Goal: Task Accomplishment & Management: Use online tool/utility

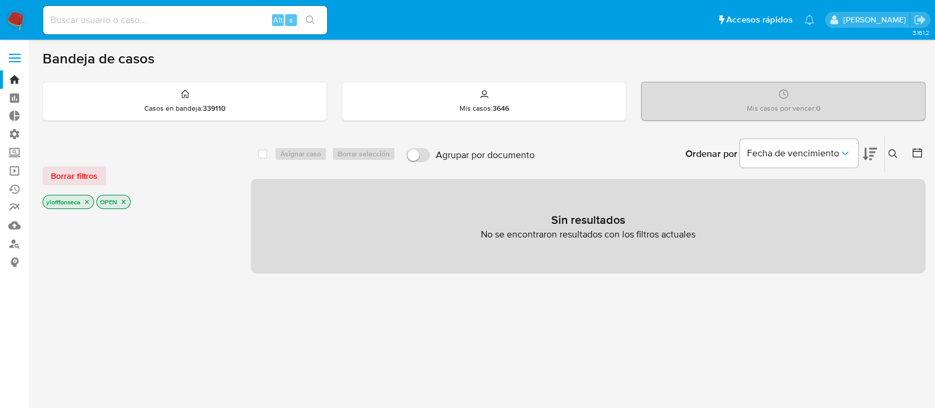
click at [397, 354] on div "select-all-cases-checkbox Asignar caso Borrar selección Agrupar por documento O…" at bounding box center [588, 402] width 675 height 535
click at [12, 248] on link "Buscador de personas" at bounding box center [70, 243] width 141 height 18
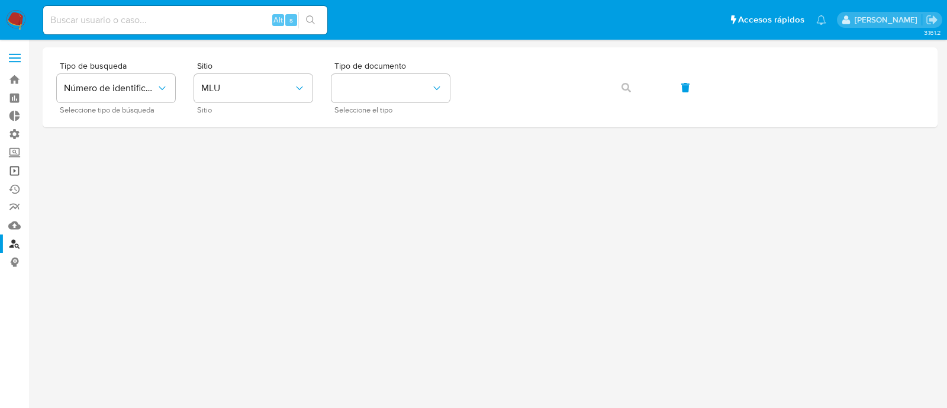
click at [14, 171] on link "Operaciones masivas" at bounding box center [70, 171] width 141 height 18
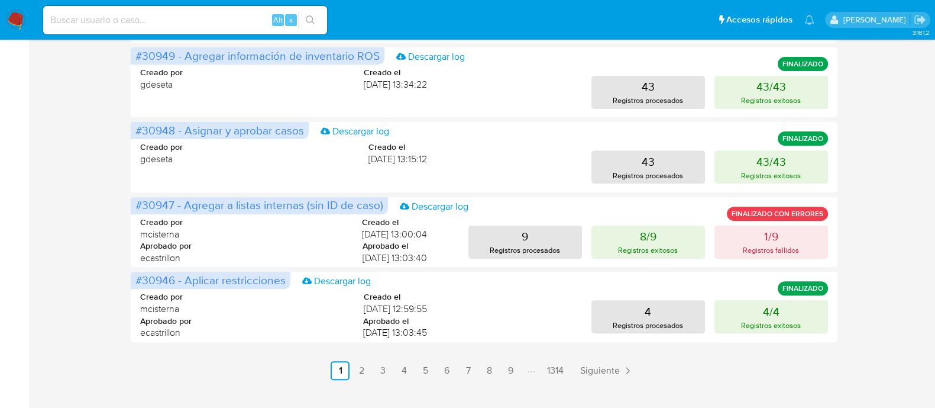
scroll to position [580, 0]
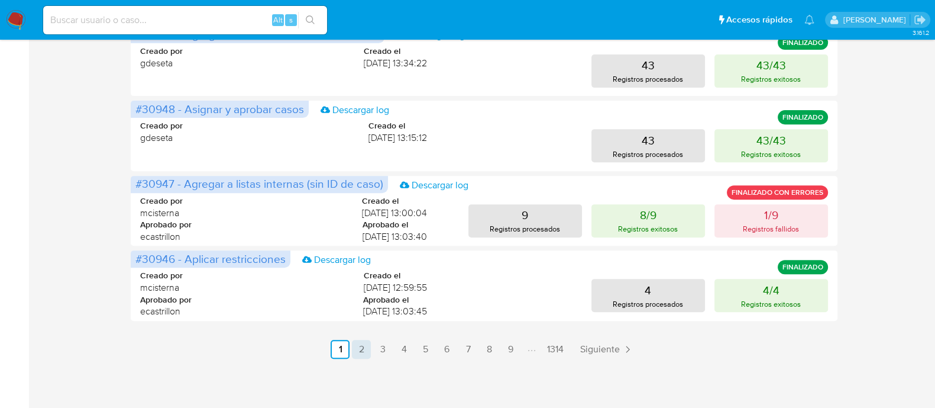
click at [361, 353] on link "2" at bounding box center [361, 349] width 19 height 19
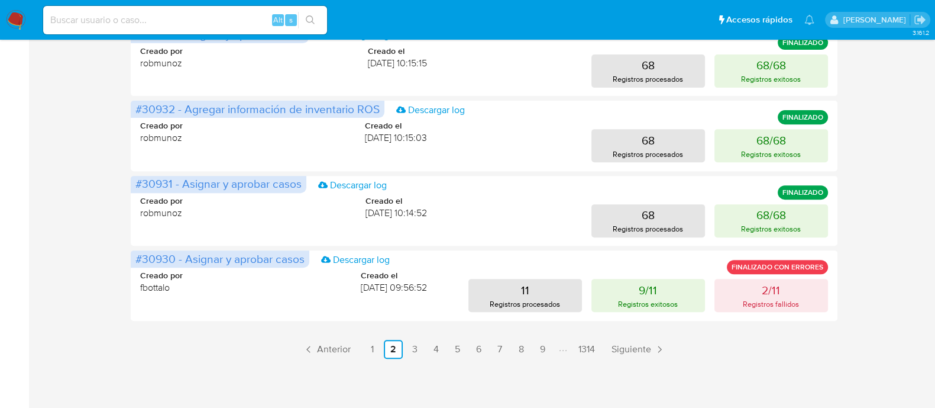
click at [416, 349] on link "3" at bounding box center [414, 349] width 19 height 19
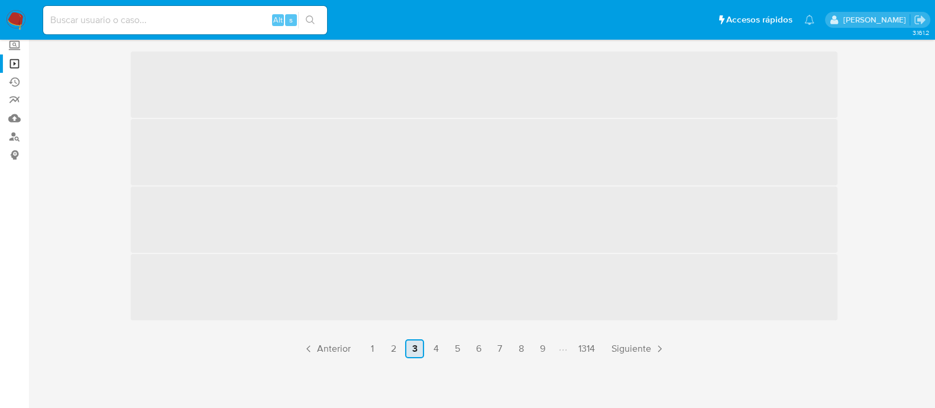
scroll to position [108, 0]
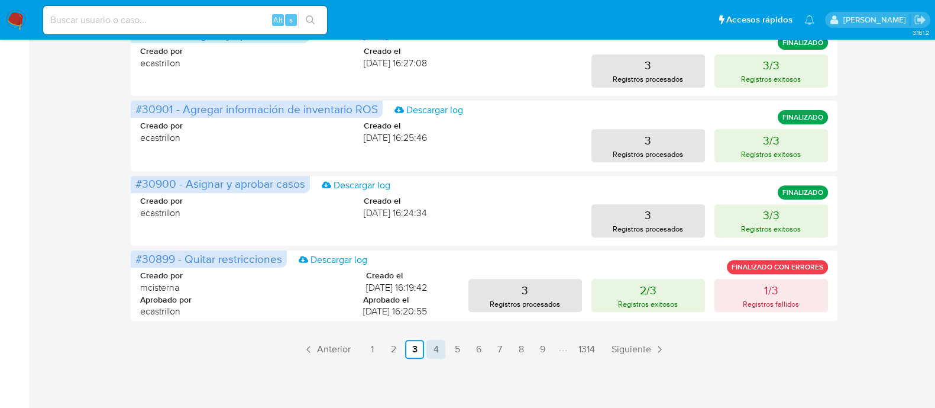
click at [436, 349] on link "4" at bounding box center [436, 349] width 19 height 19
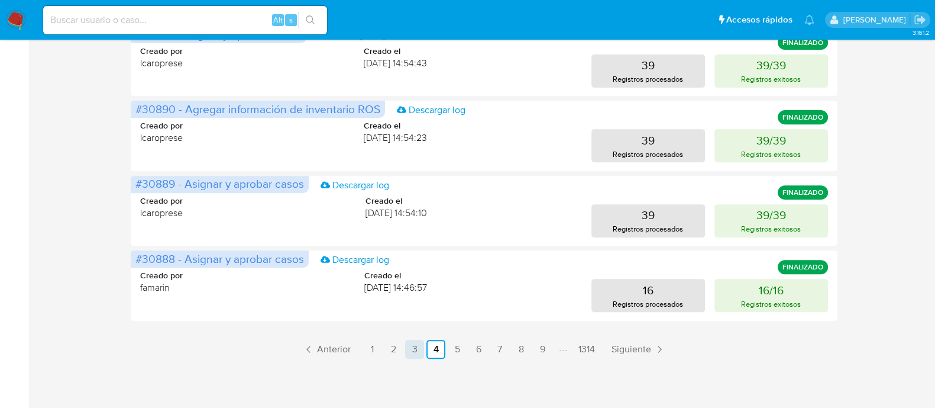
click at [413, 343] on link "3" at bounding box center [414, 349] width 19 height 19
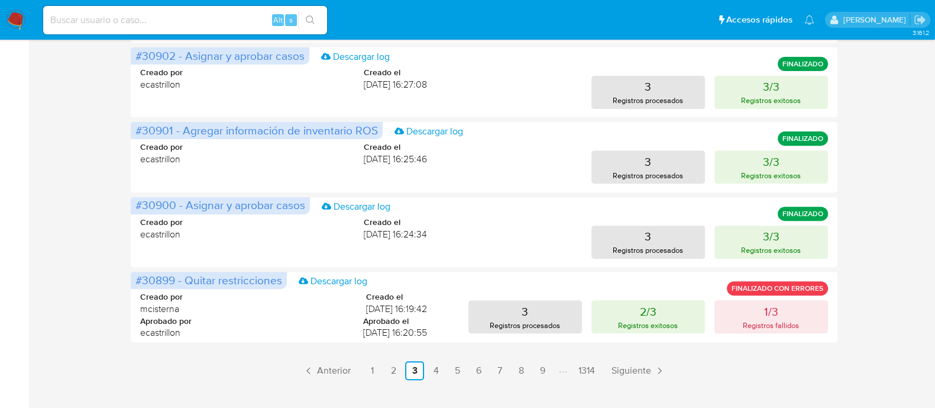
scroll to position [580, 0]
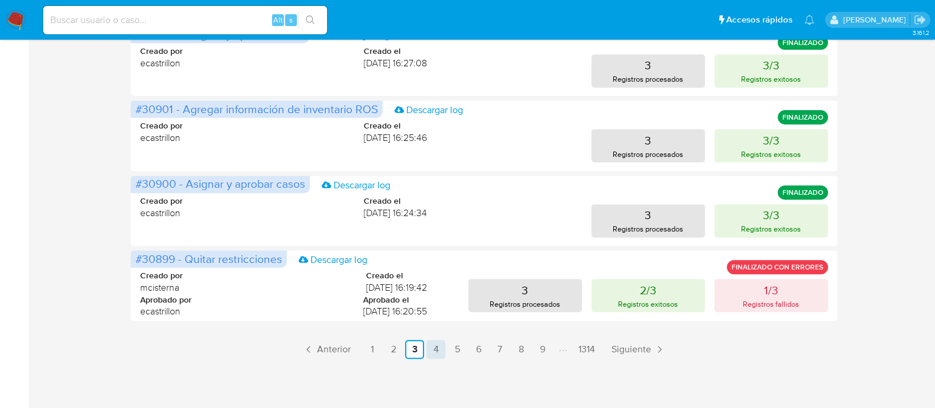
click at [435, 348] on link "4" at bounding box center [436, 349] width 19 height 19
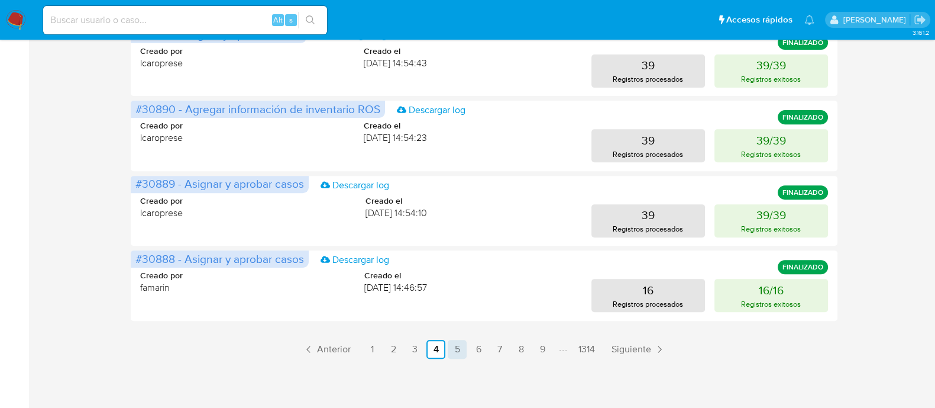
click at [453, 350] on link "5" at bounding box center [457, 349] width 19 height 19
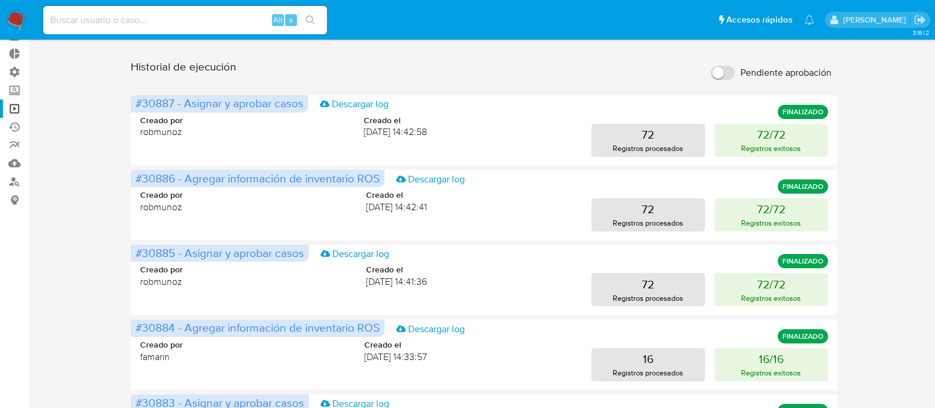
scroll to position [0, 0]
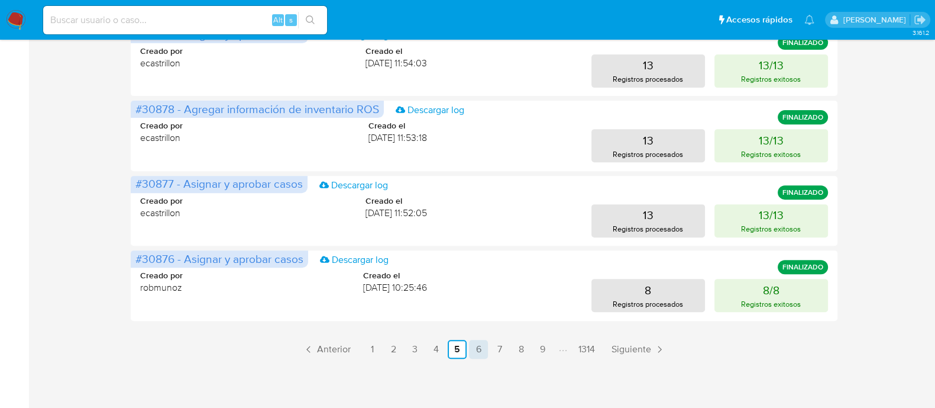
click at [472, 355] on link "6" at bounding box center [478, 349] width 19 height 19
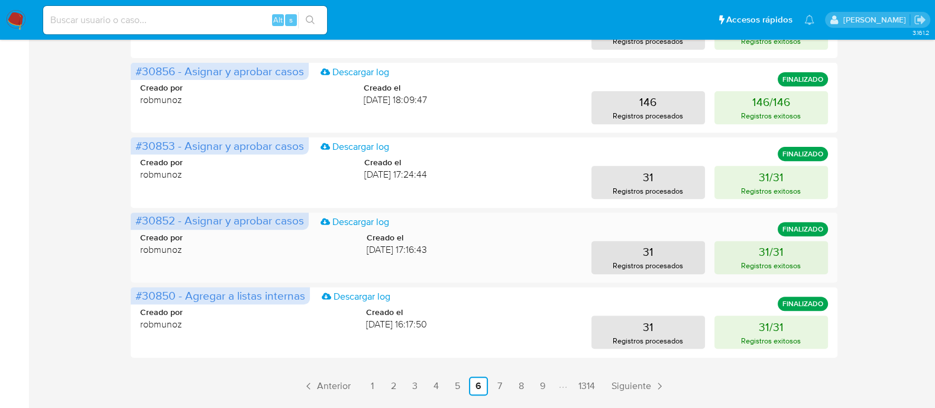
scroll to position [580, 0]
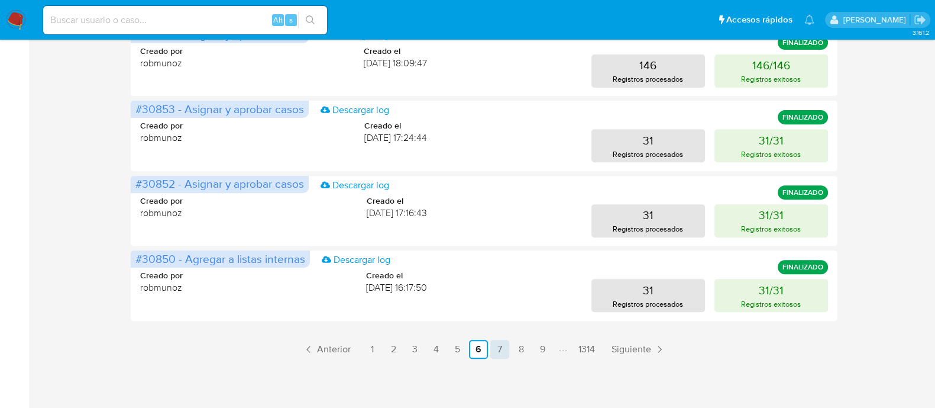
click at [500, 353] on link "7" at bounding box center [499, 349] width 19 height 19
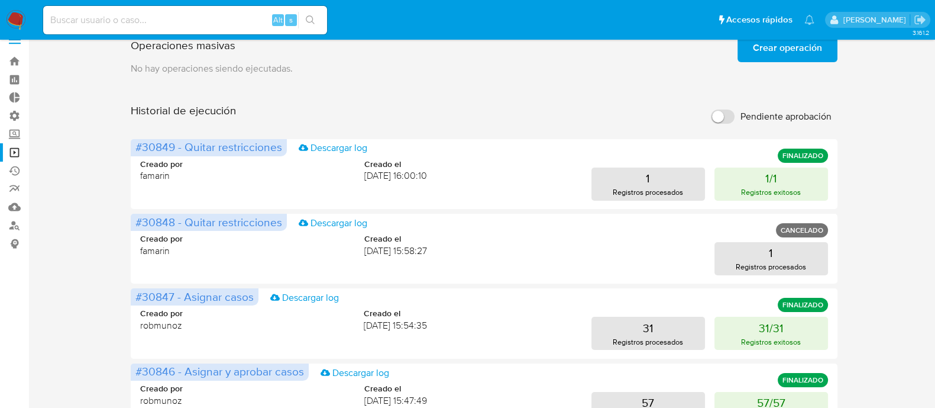
scroll to position [0, 0]
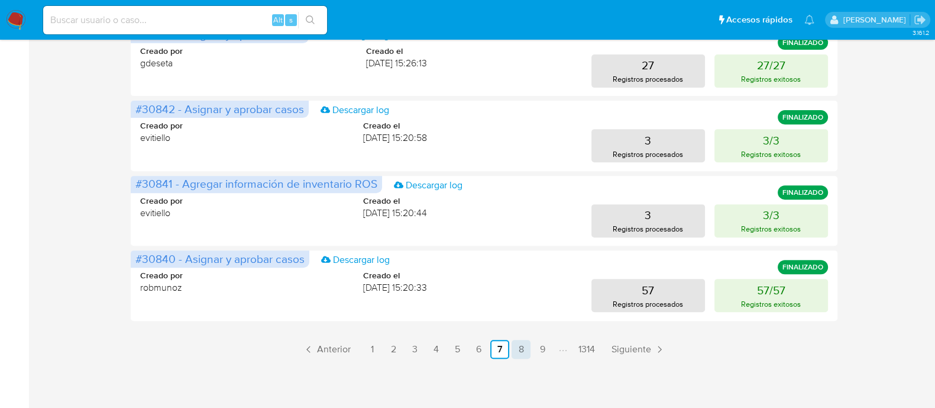
click at [520, 346] on link "8" at bounding box center [521, 349] width 19 height 19
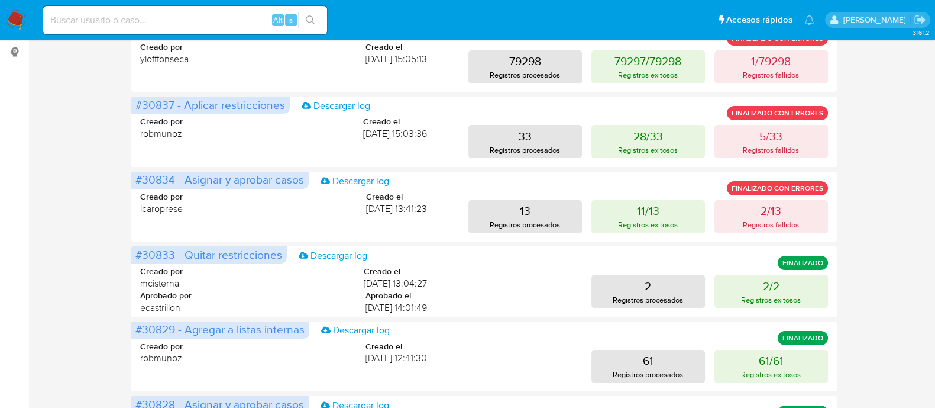
scroll to position [136, 0]
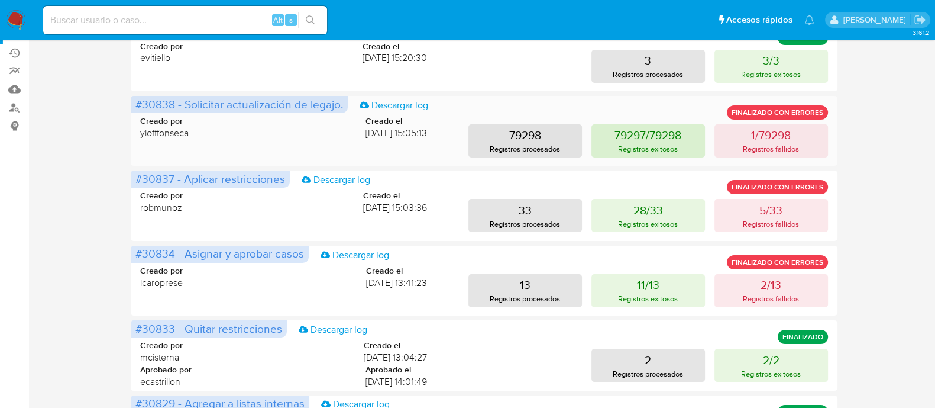
click at [674, 141] on p "79297/79298" at bounding box center [648, 135] width 67 height 17
click at [879, 208] on div "Operaciones masivas Crear operación Sólo puede haber hasta un máximo de 5 opera…" at bounding box center [484, 356] width 883 height 891
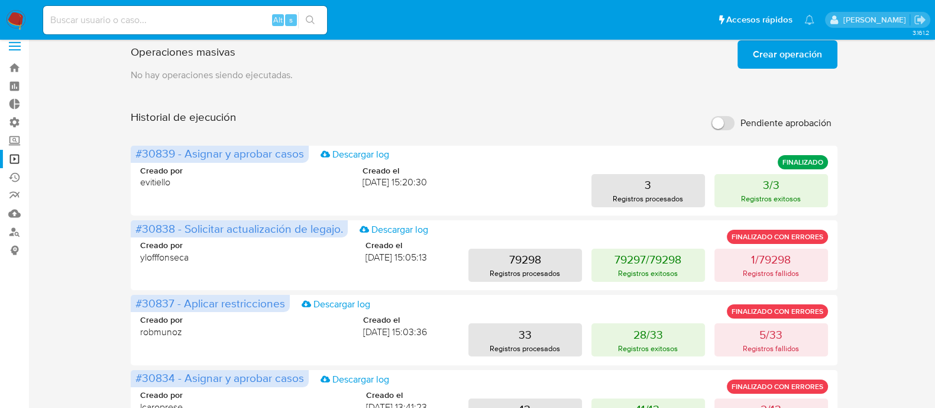
scroll to position [0, 0]
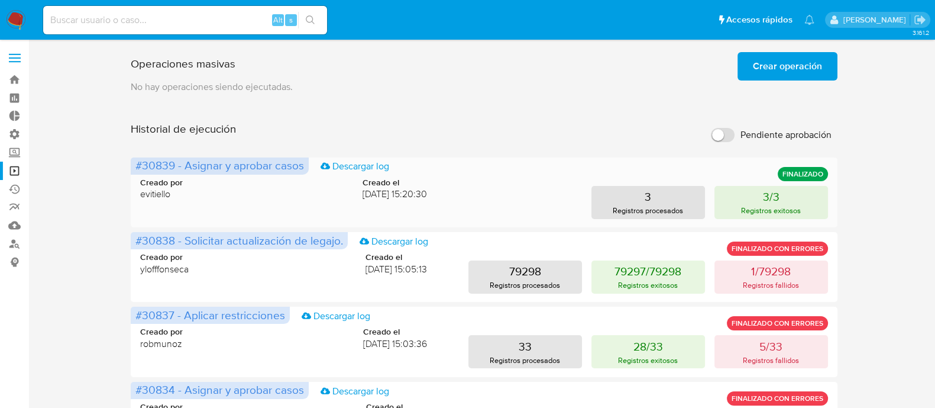
drag, startPoint x: 341, startPoint y: 195, endPoint x: 389, endPoint y: 195, distance: 47.9
click at [389, 195] on div "Creado por evitiello Creado el 25/09/2025 15:20:30" at bounding box center [283, 189] width 287 height 24
